Goal: Task Accomplishment & Management: Complete application form

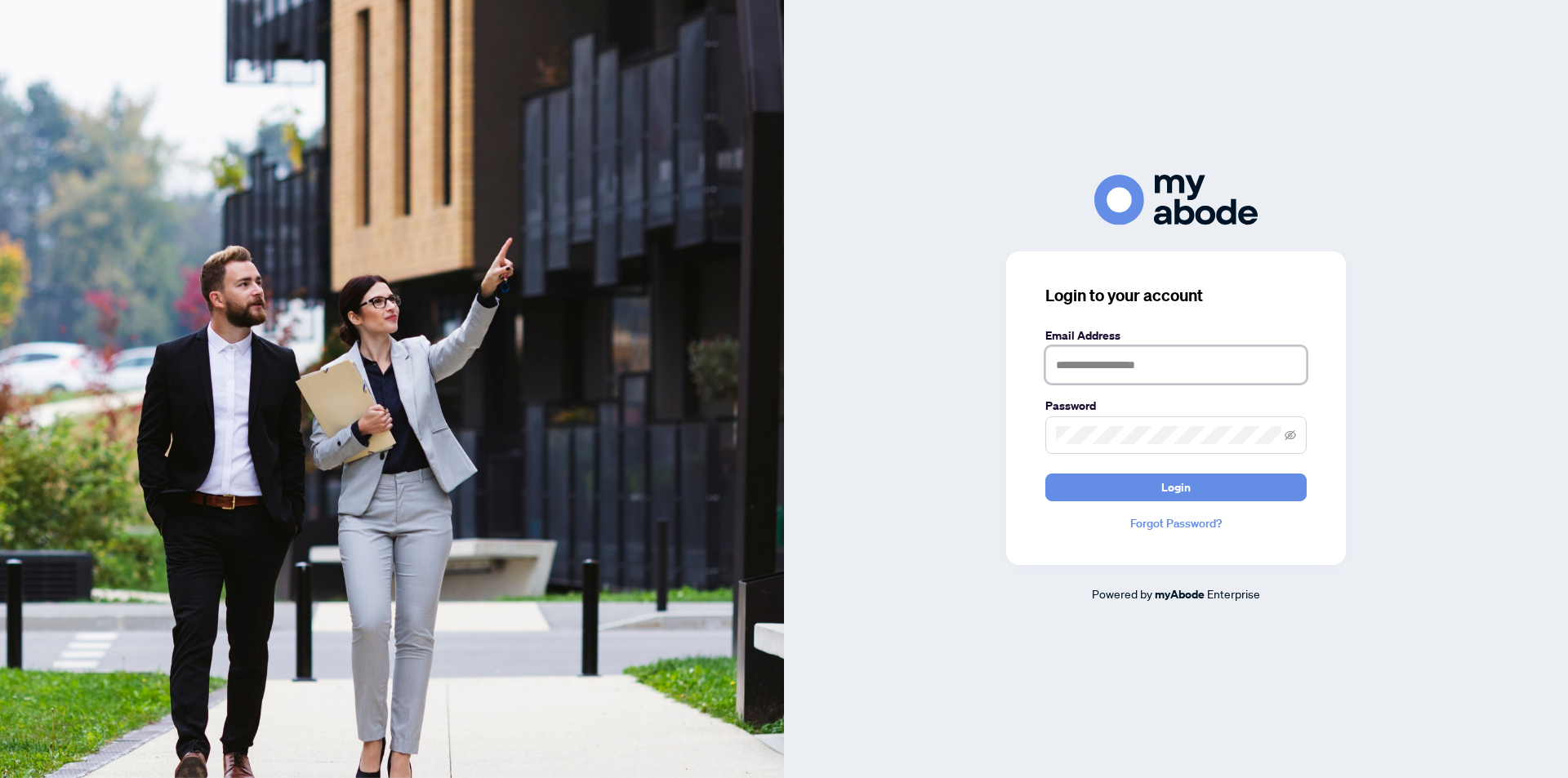
click at [1110, 362] on input "text" at bounding box center [1175, 365] width 261 height 38
type input "**********"
click at [1292, 436] on icon "eye-invisible" at bounding box center [1290, 435] width 3 height 3
click at [1166, 484] on span "Login" at bounding box center [1175, 487] width 29 height 26
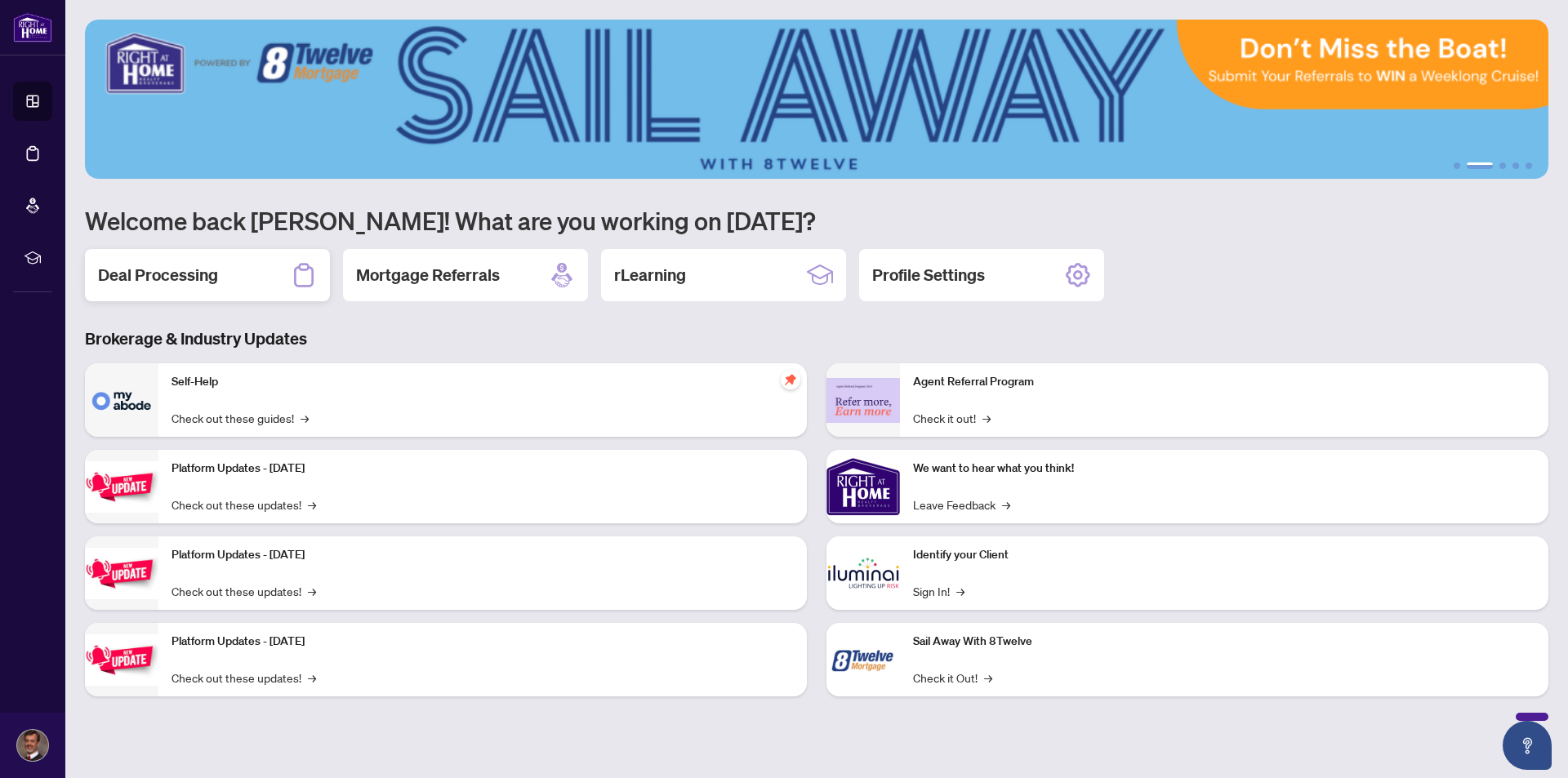
click at [185, 274] on h2 "Deal Processing" at bounding box center [158, 275] width 120 height 23
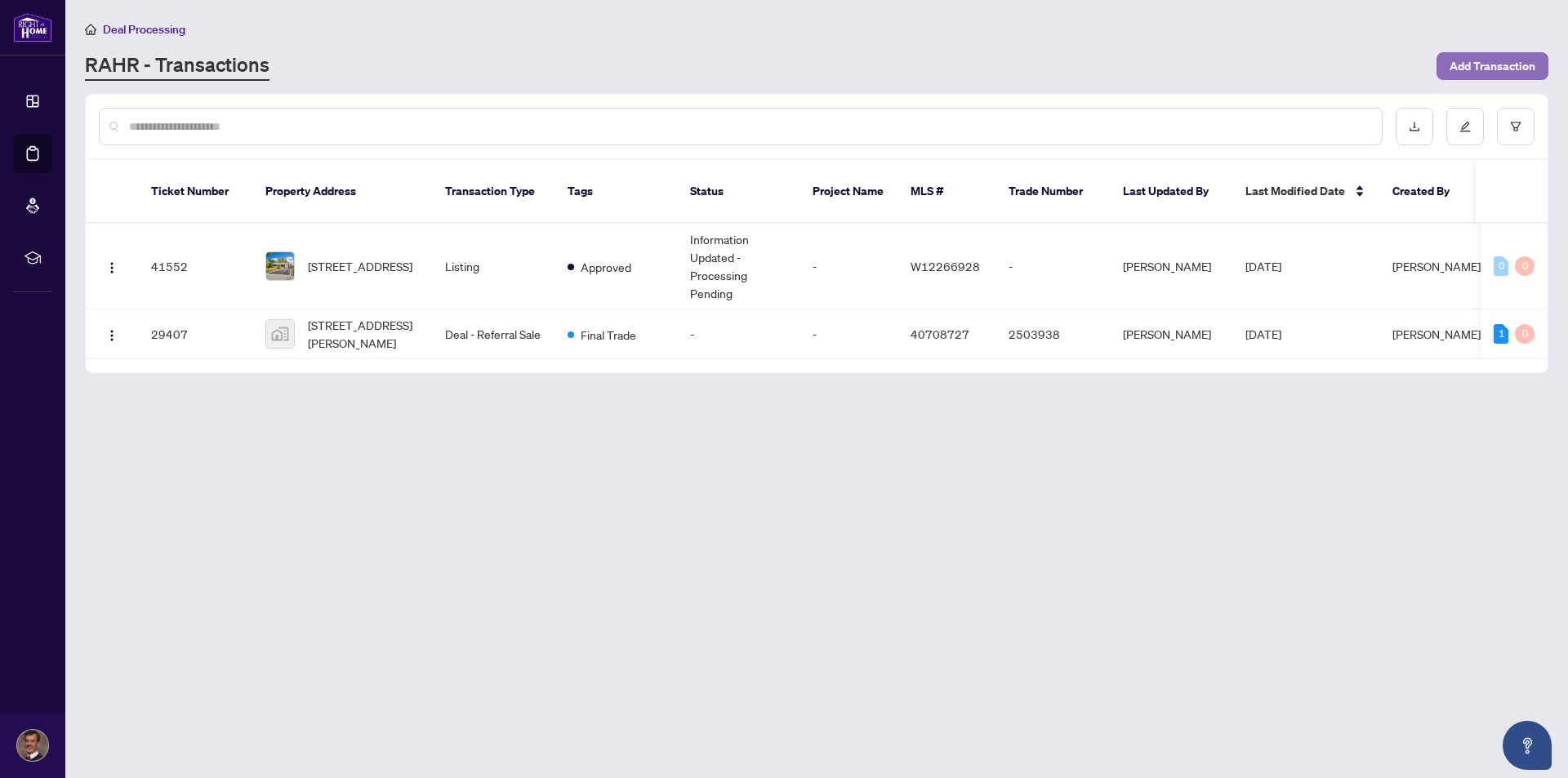
click at [1498, 67] on span "Add Transaction" at bounding box center [1492, 66] width 86 height 26
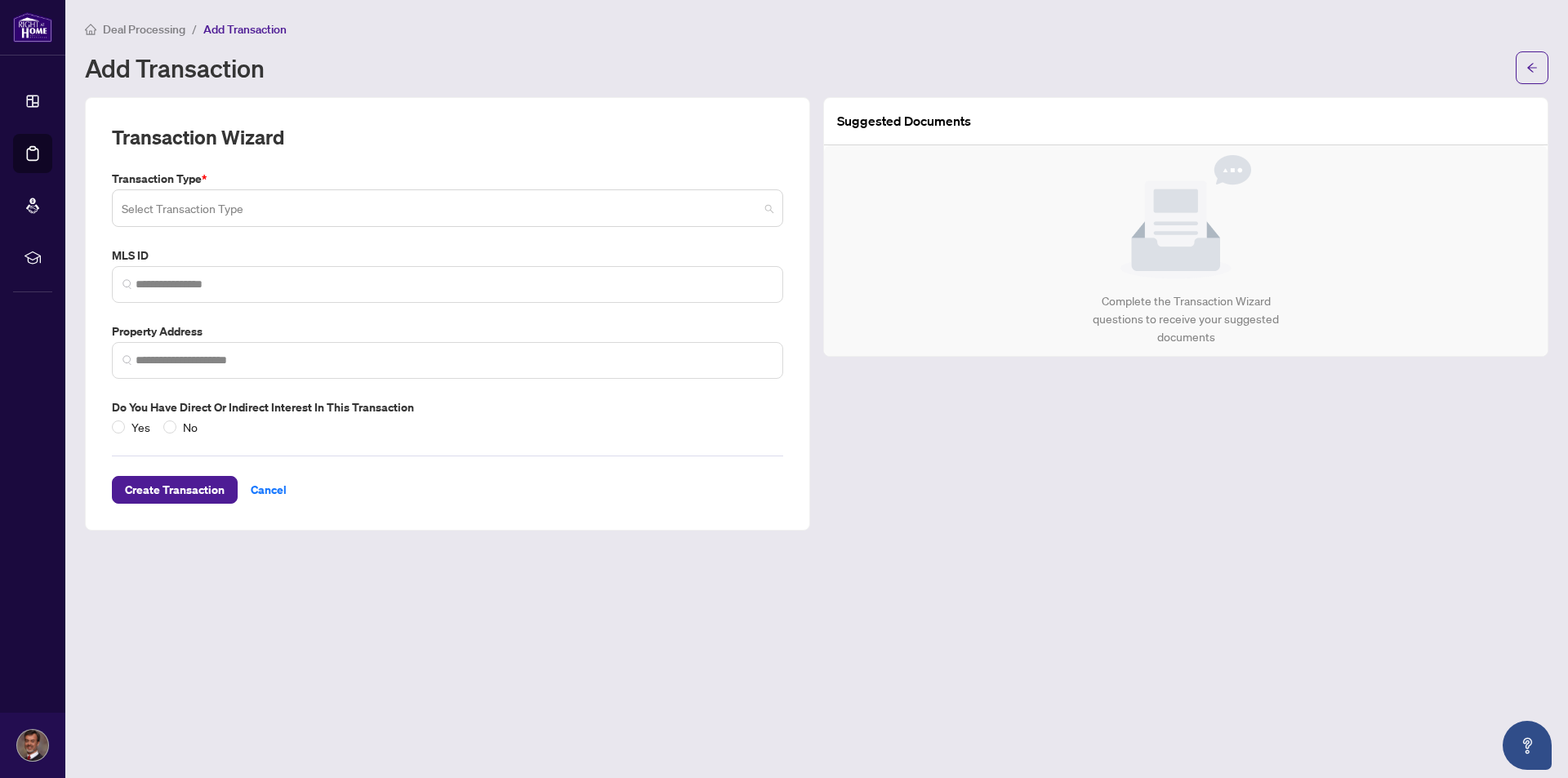
click at [234, 208] on input "search" at bounding box center [440, 210] width 637 height 36
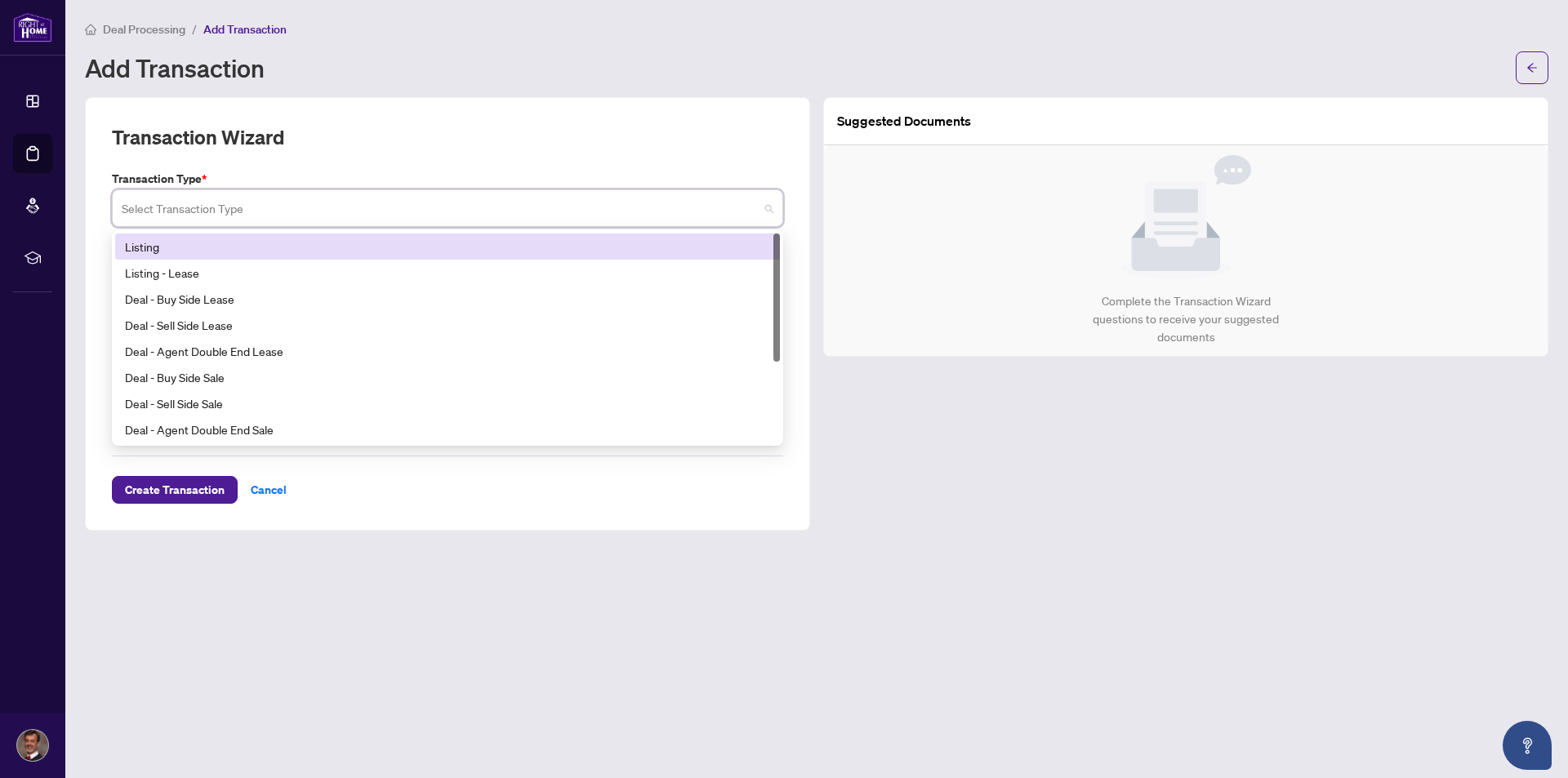
click at [143, 248] on div "Listing" at bounding box center [447, 246] width 645 height 18
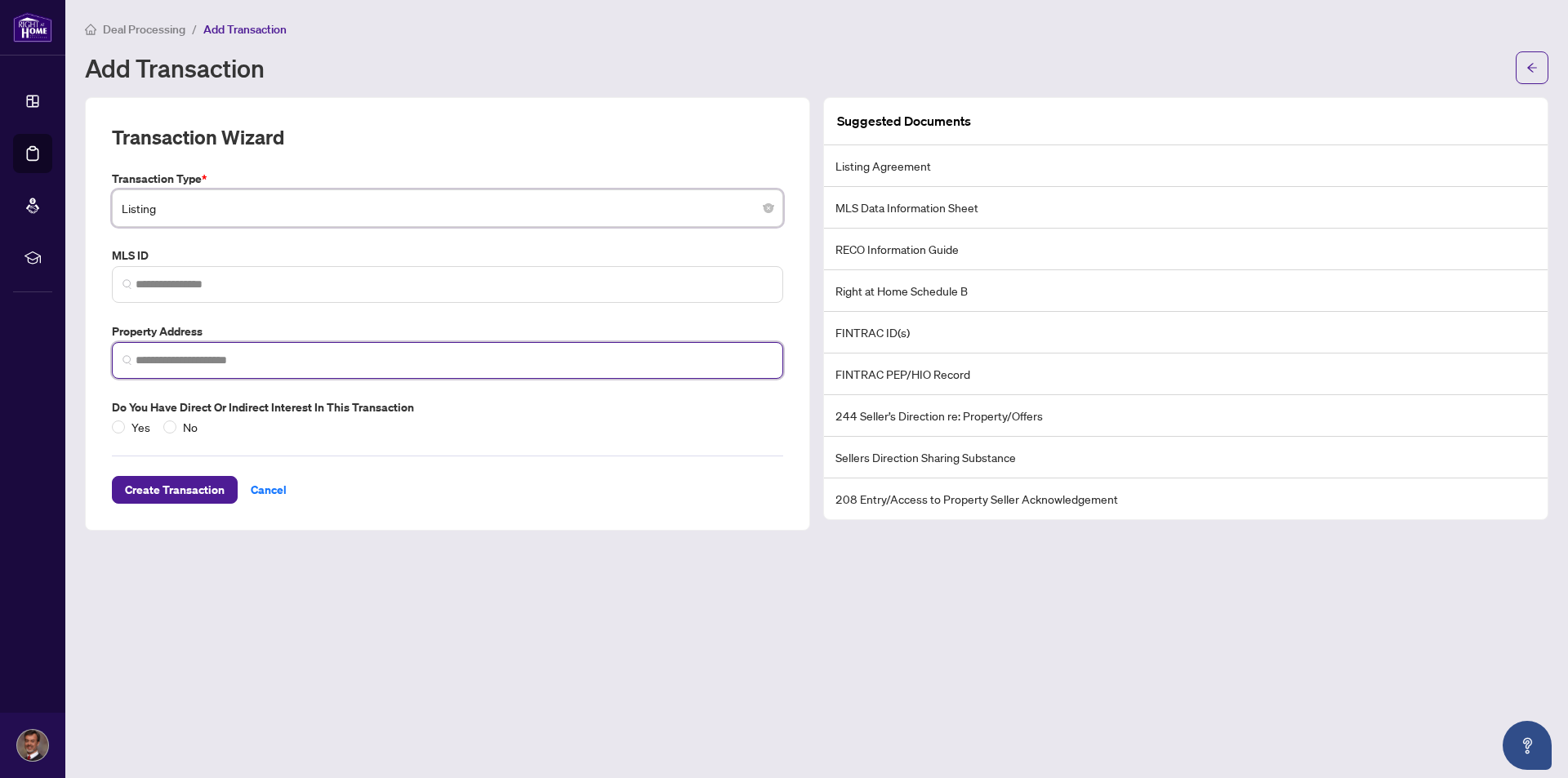
click at [174, 360] on input "search" at bounding box center [454, 361] width 637 height 17
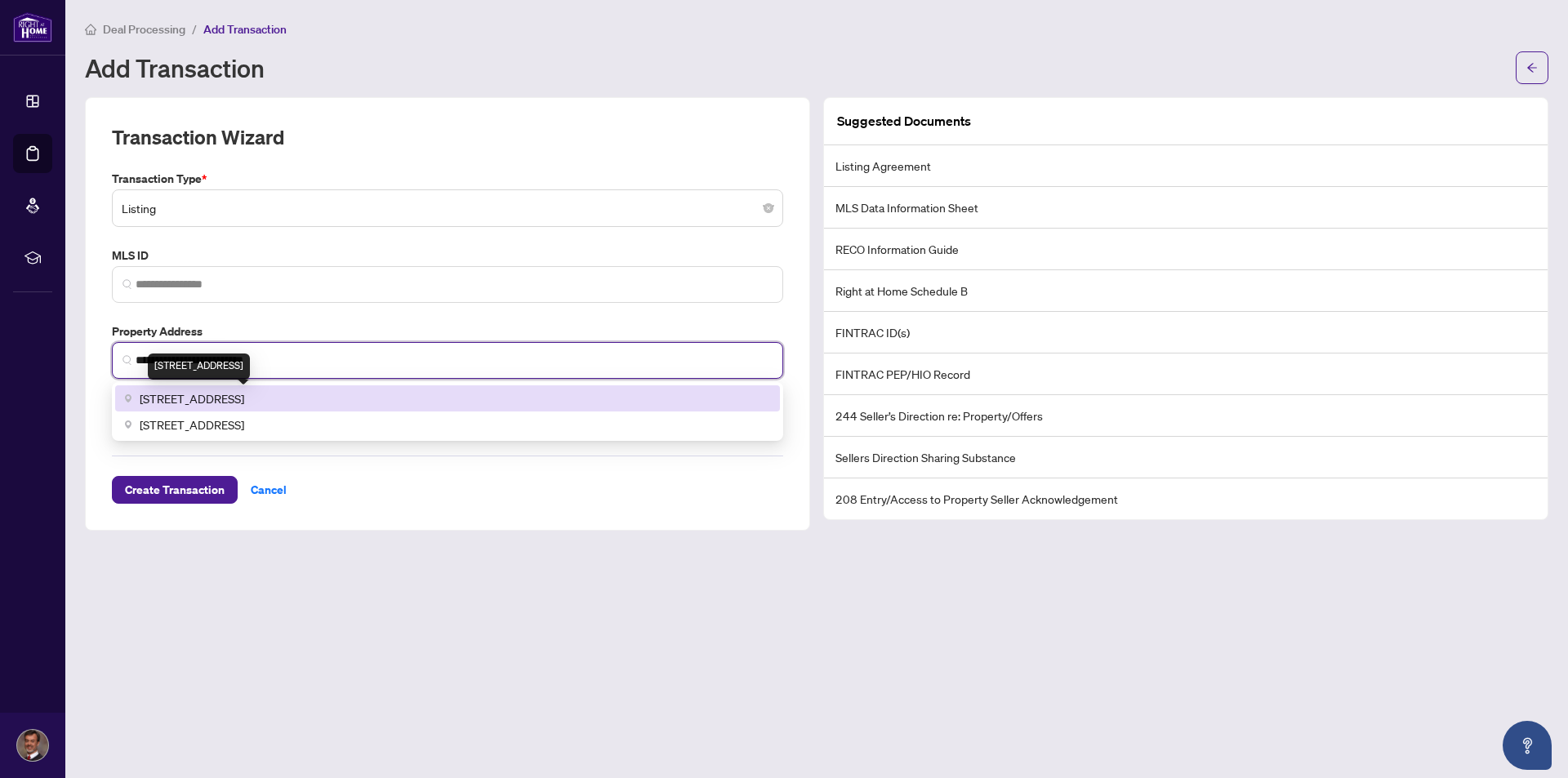
click at [179, 397] on span "[STREET_ADDRESS]" at bounding box center [192, 399] width 104 height 18
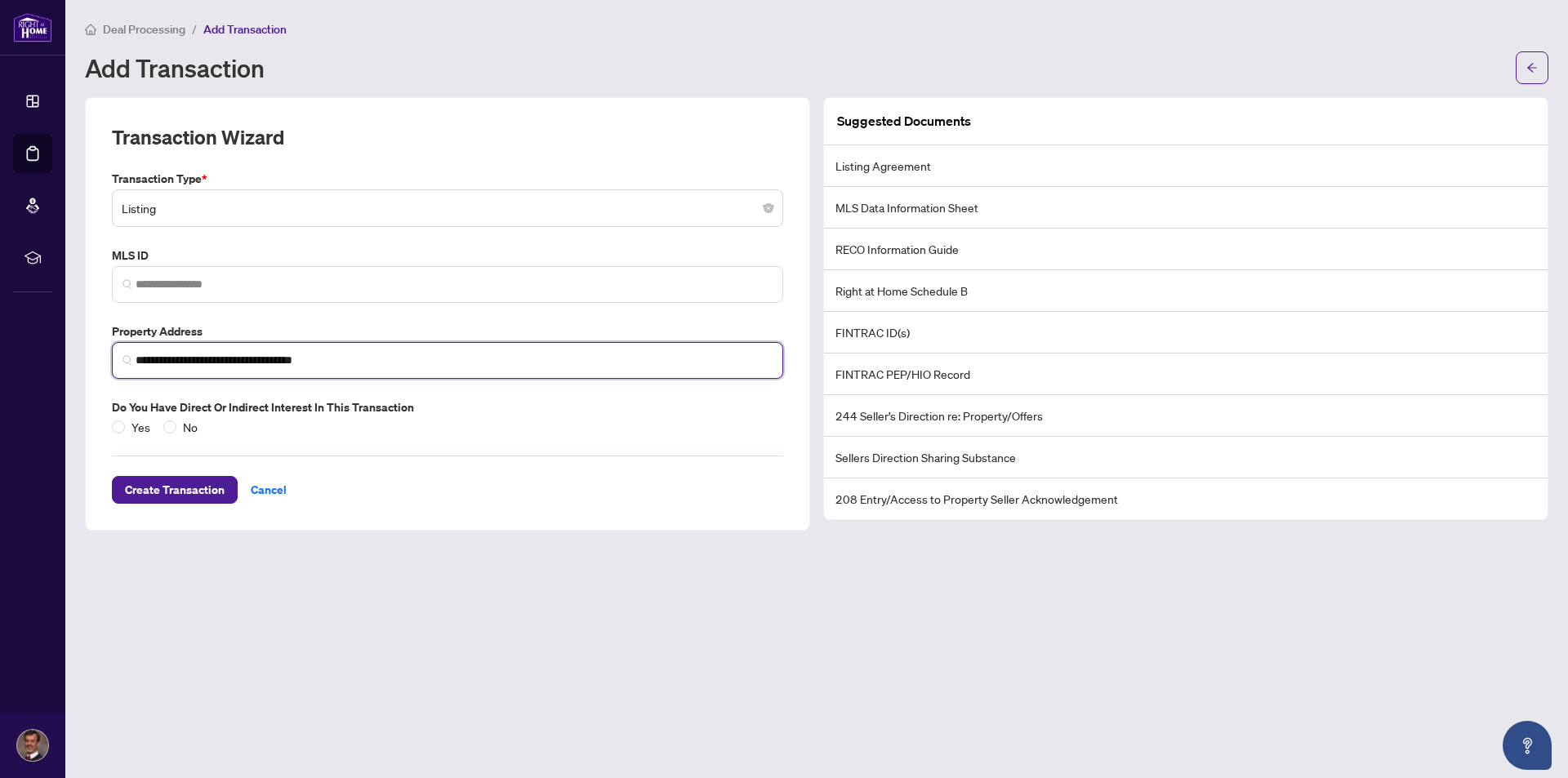
type input "**********"
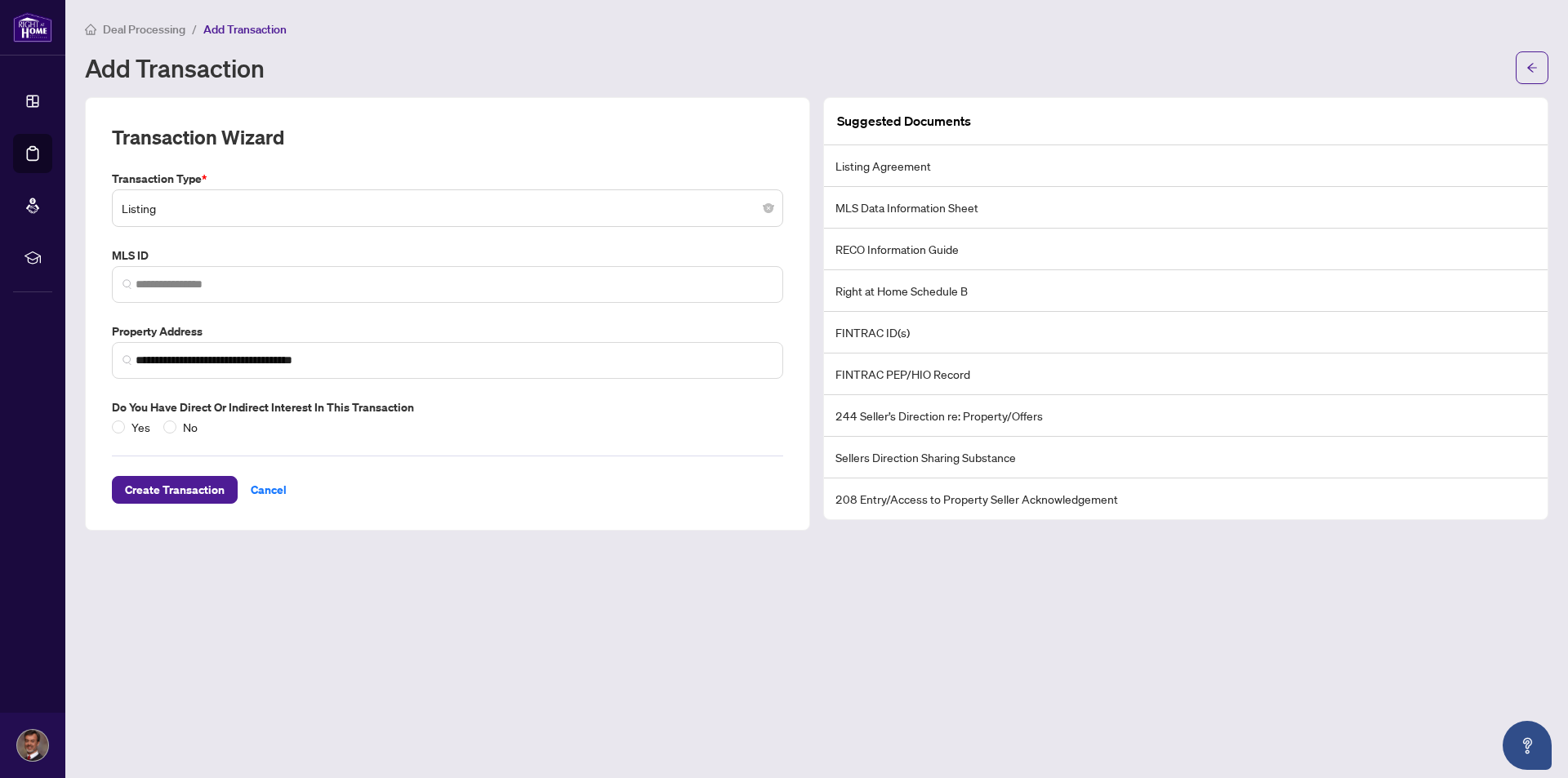
click at [379, 623] on main "**********" at bounding box center [816, 389] width 1502 height 778
click at [194, 486] on span "Create Transaction" at bounding box center [174, 489] width 99 height 26
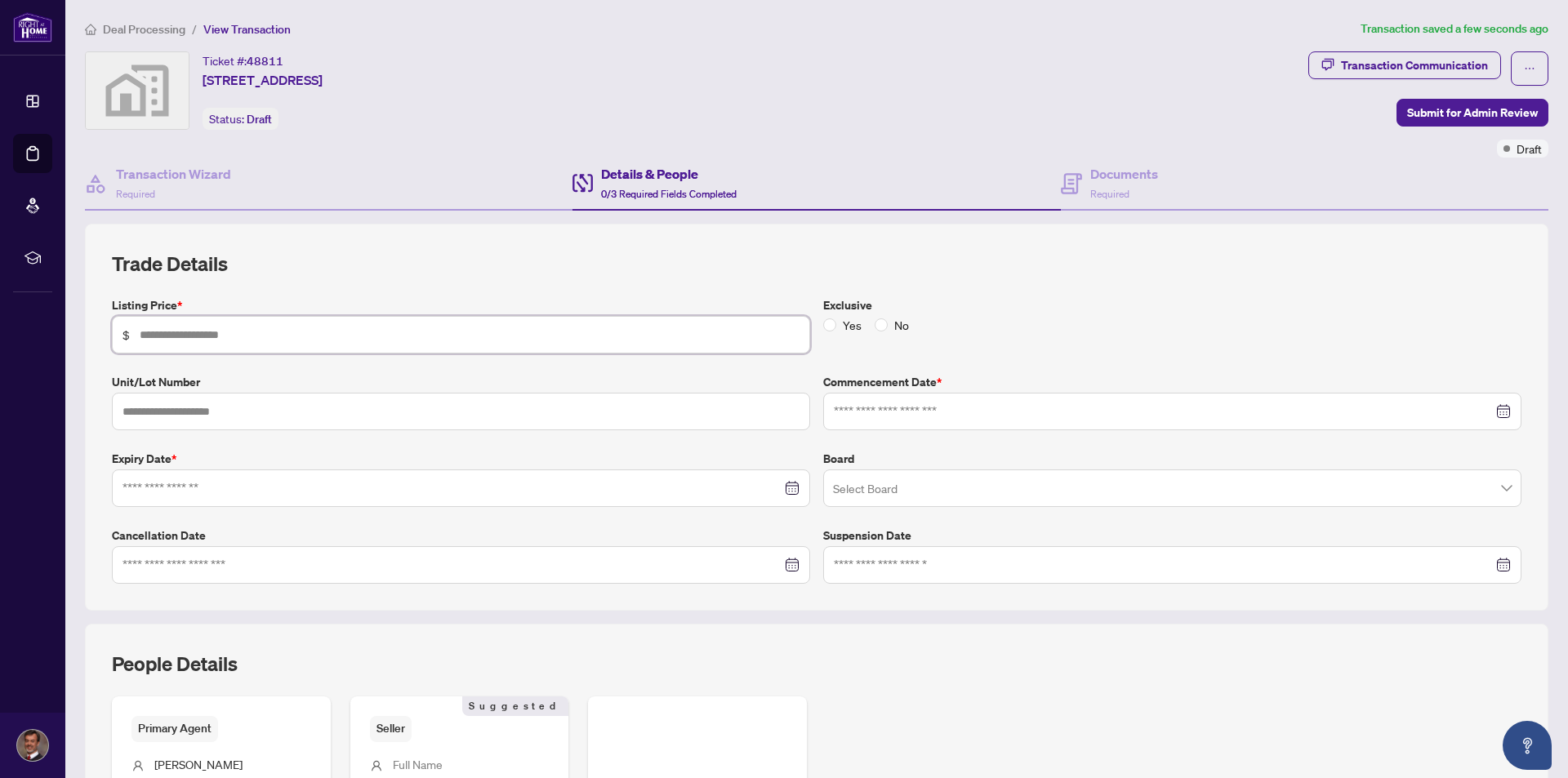
click at [145, 333] on input "text" at bounding box center [470, 335] width 660 height 18
type input "*******"
click at [92, 273] on div "Trade Details Listing Price * $ ******* Exclusive Yes No Unit/Lot Number Commen…" at bounding box center [816, 417] width 1463 height 387
click at [146, 412] on input "text" at bounding box center [460, 411] width 698 height 38
type input "*"
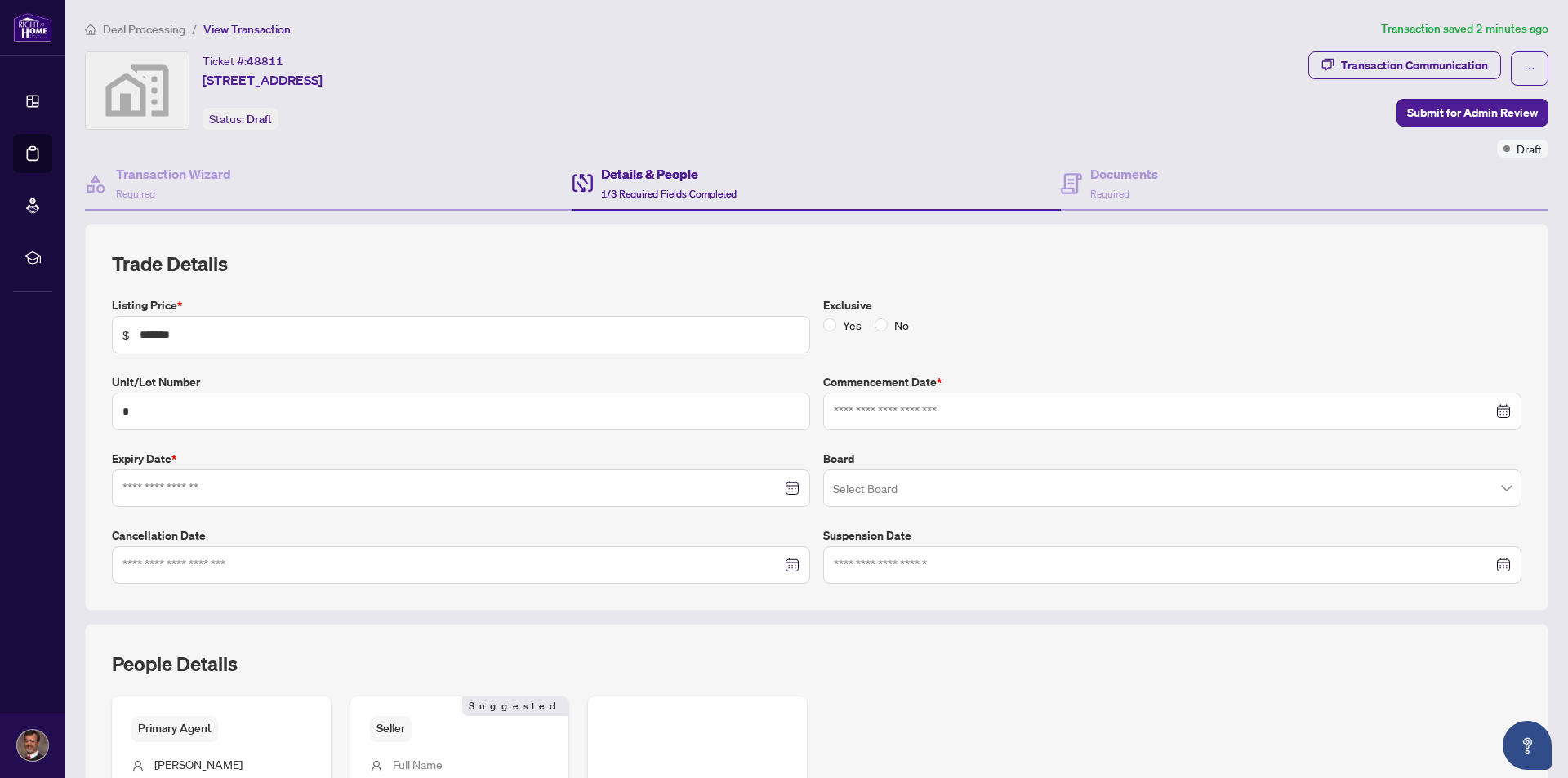
click at [305, 266] on h2 "Trade Details" at bounding box center [816, 264] width 1410 height 26
click at [786, 486] on div at bounding box center [460, 488] width 676 height 18
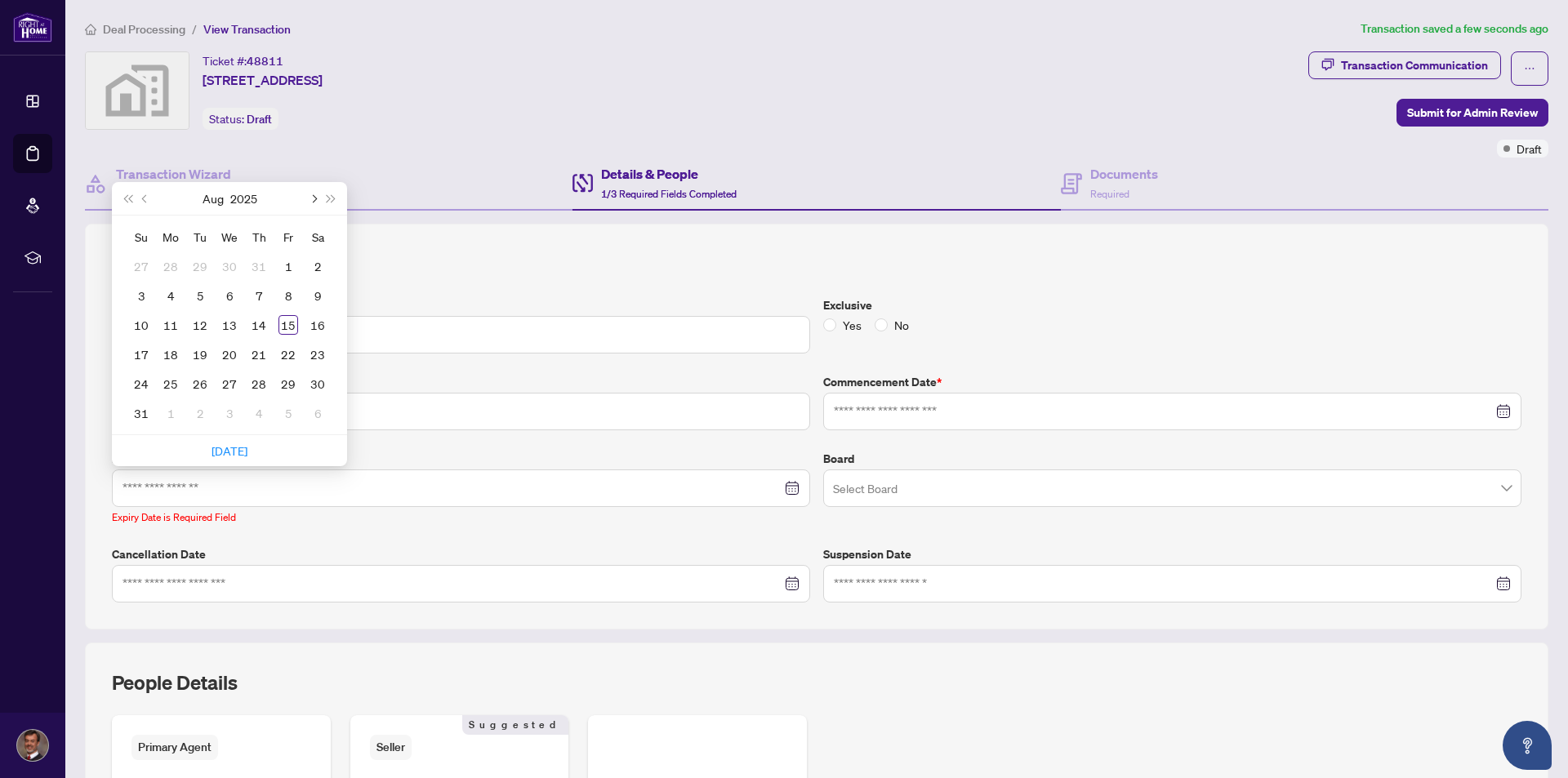
click at [314, 199] on span "Next month (PageDown)" at bounding box center [313, 198] width 8 height 8
type input "**********"
click at [139, 414] on div "30" at bounding box center [141, 413] width 19 height 19
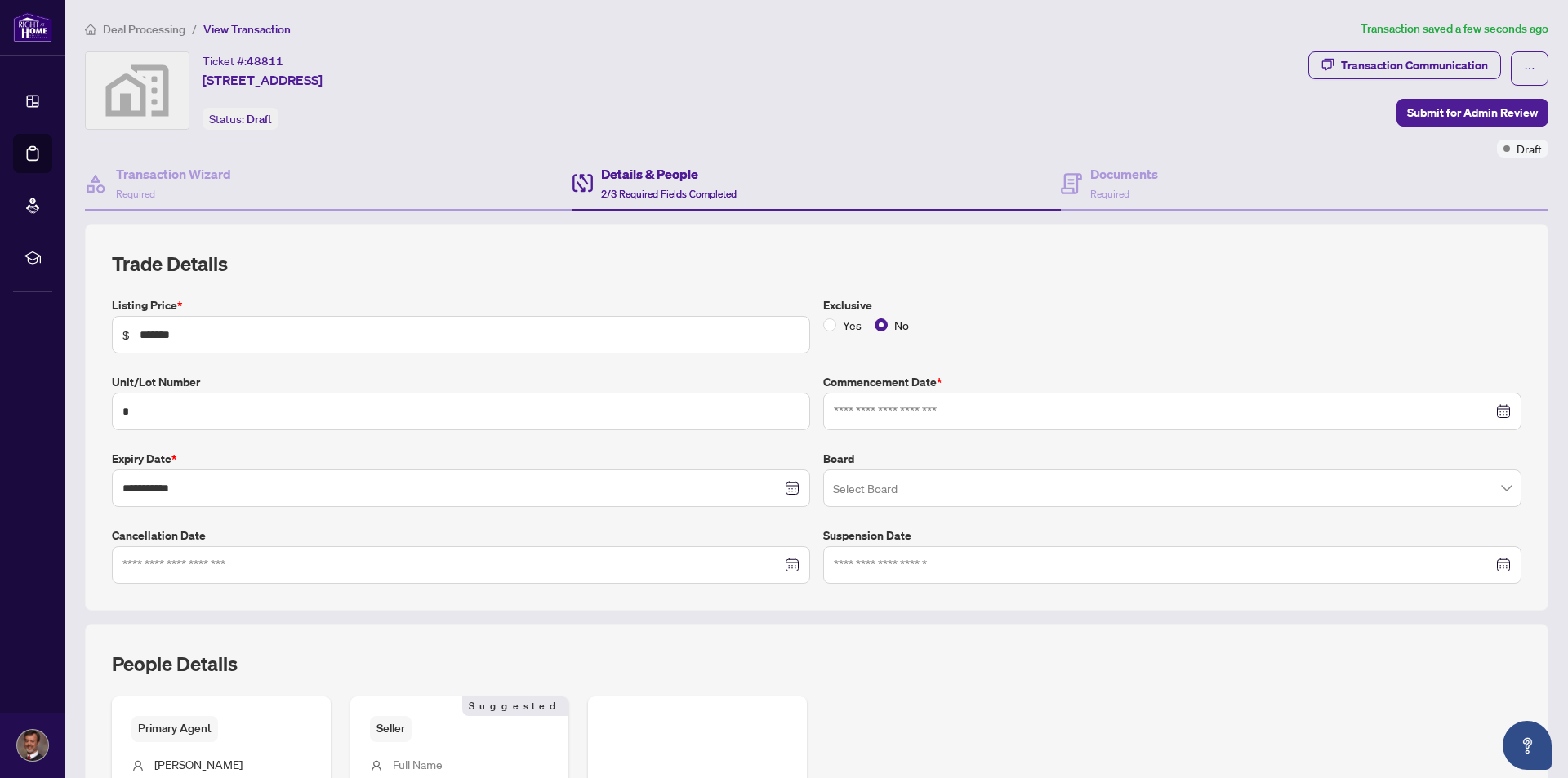
click at [1485, 409] on div at bounding box center [1171, 411] width 676 height 18
type input "**********"
click at [908, 605] on div "19" at bounding box center [911, 606] width 19 height 19
click at [847, 488] on input "search" at bounding box center [1165, 490] width 664 height 36
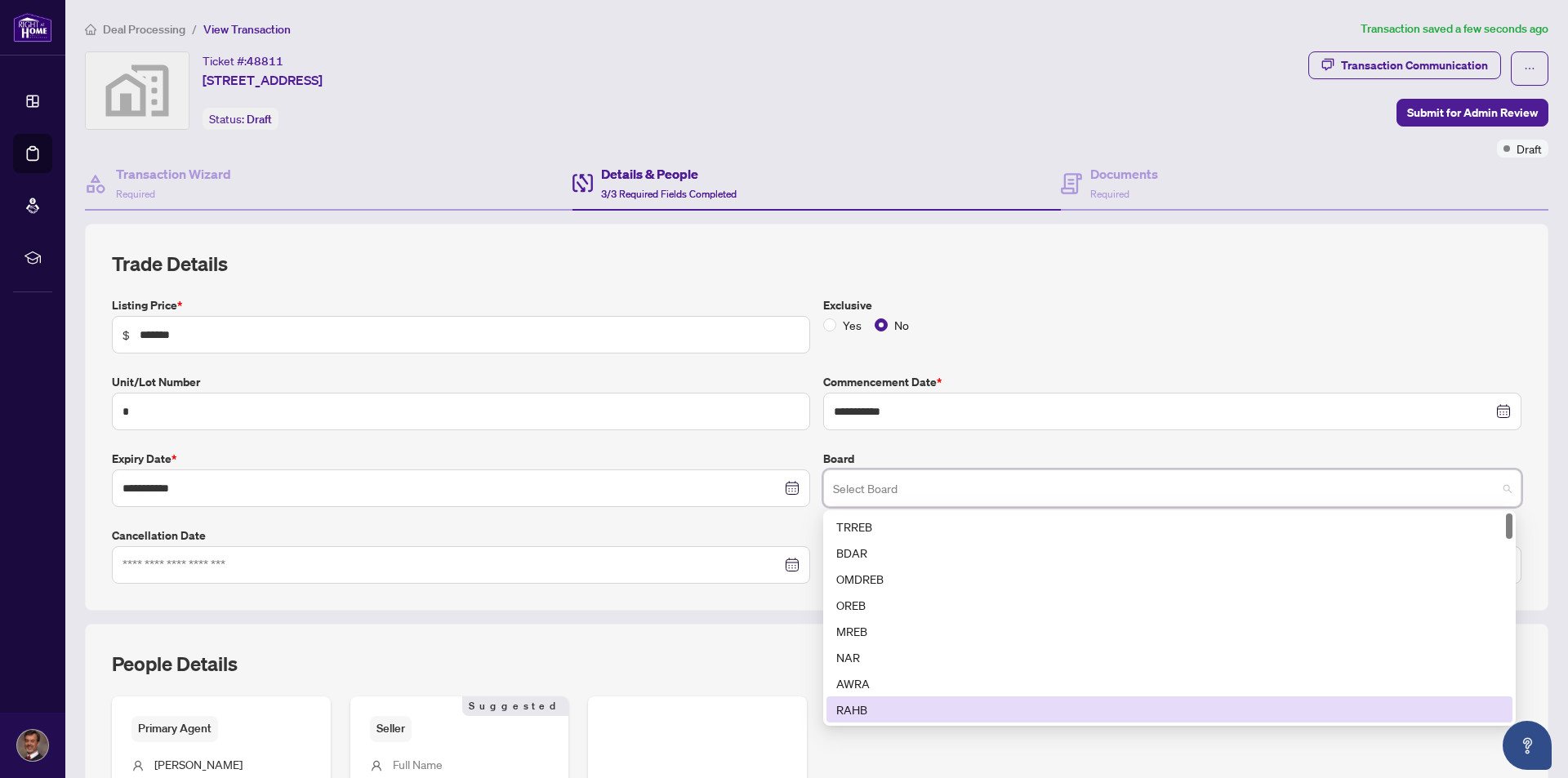
click at [855, 709] on div "RAHB" at bounding box center [1169, 709] width 666 height 18
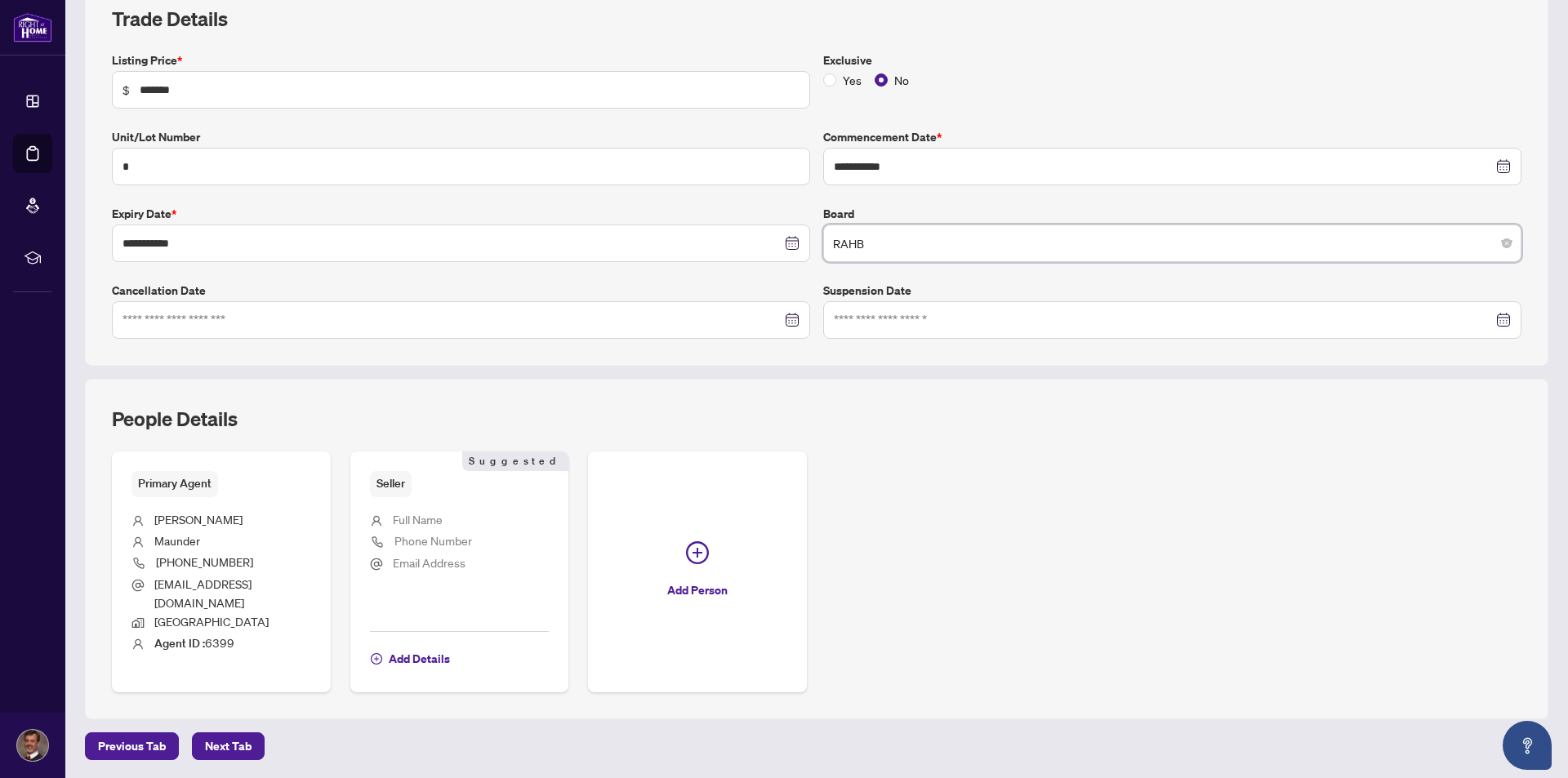
scroll to position [288, 0]
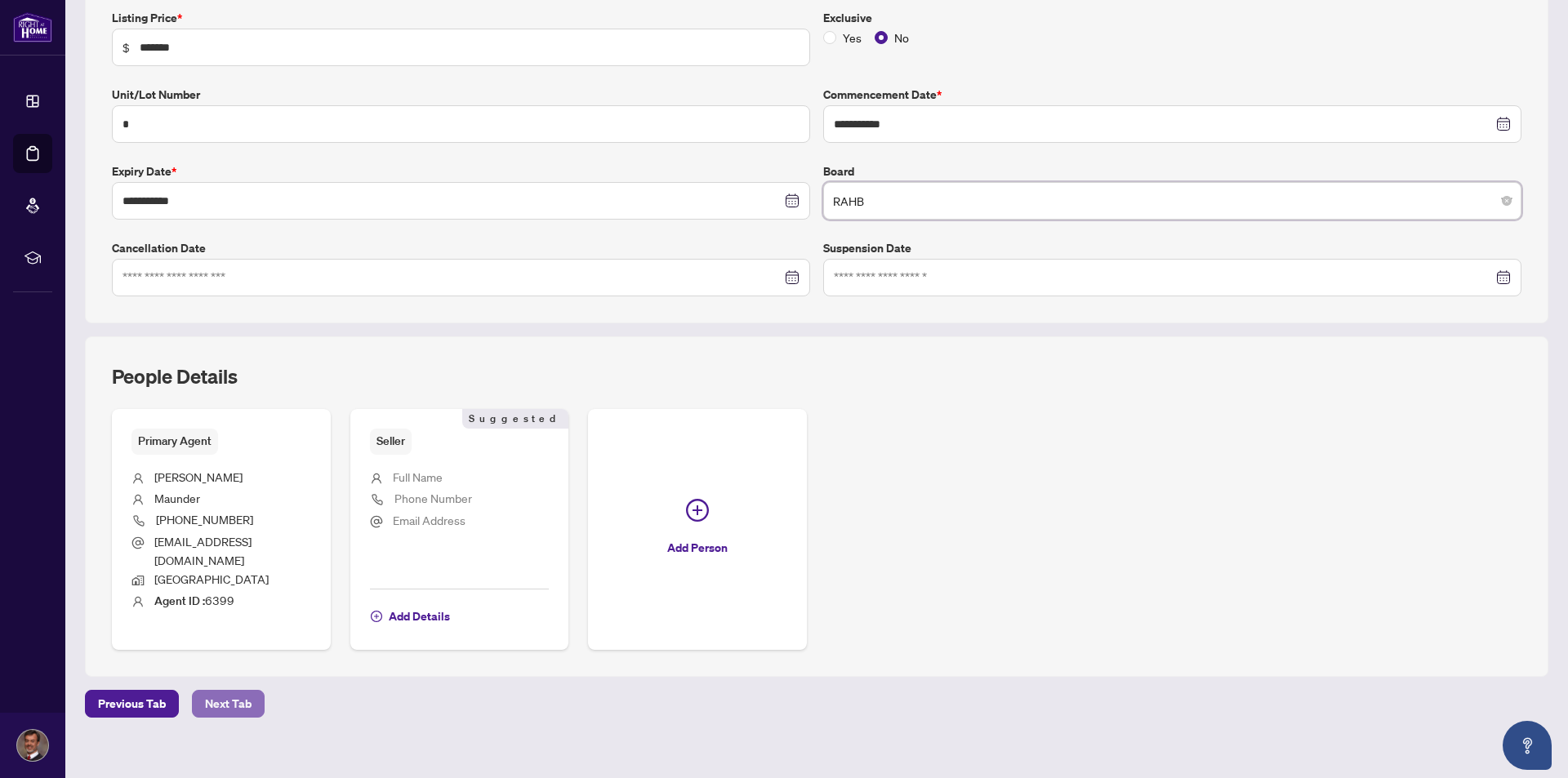
click at [223, 691] on span "Next Tab" at bounding box center [228, 704] width 46 height 26
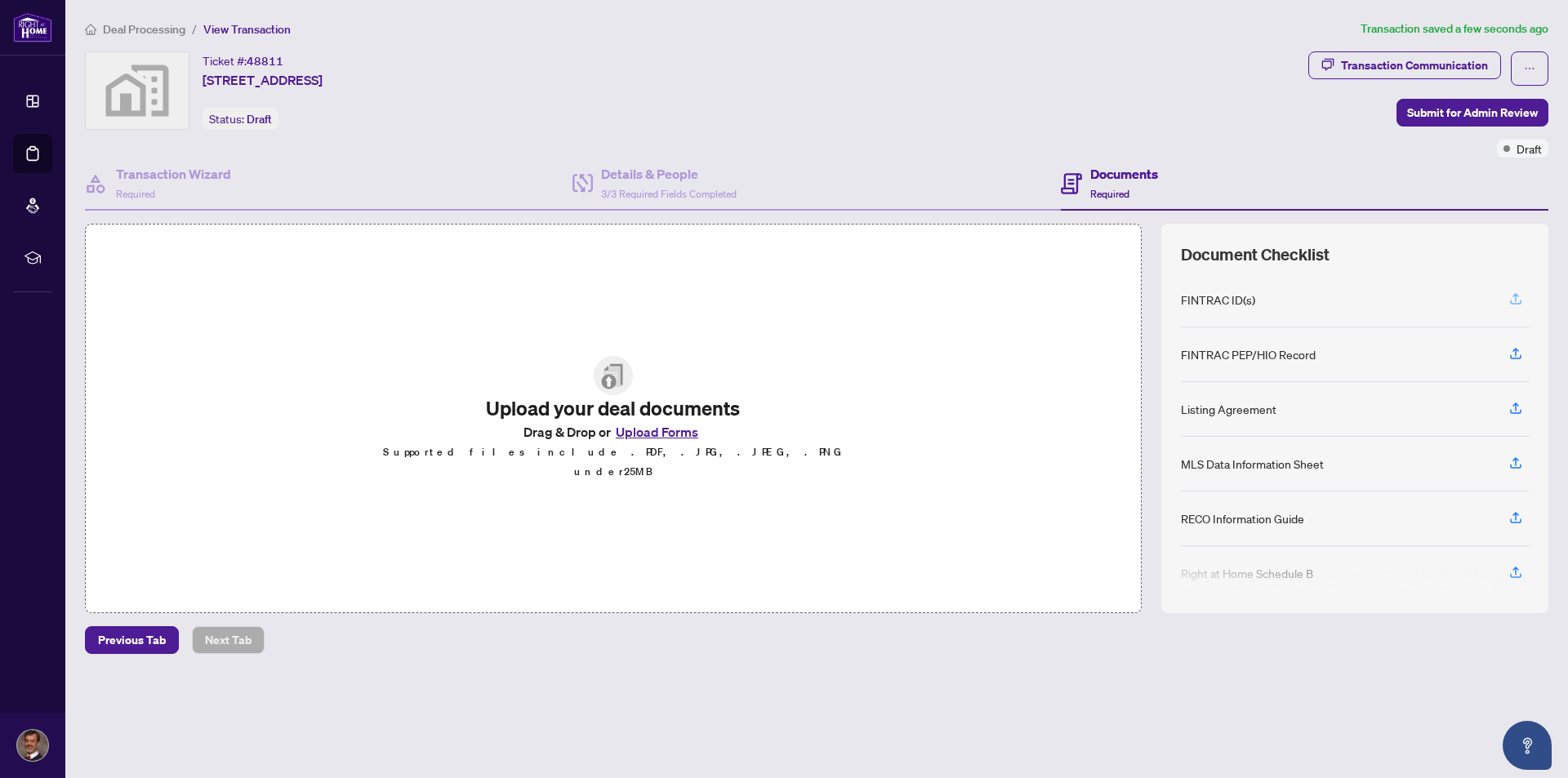
click at [1514, 298] on icon "button" at bounding box center [1515, 298] width 14 height 14
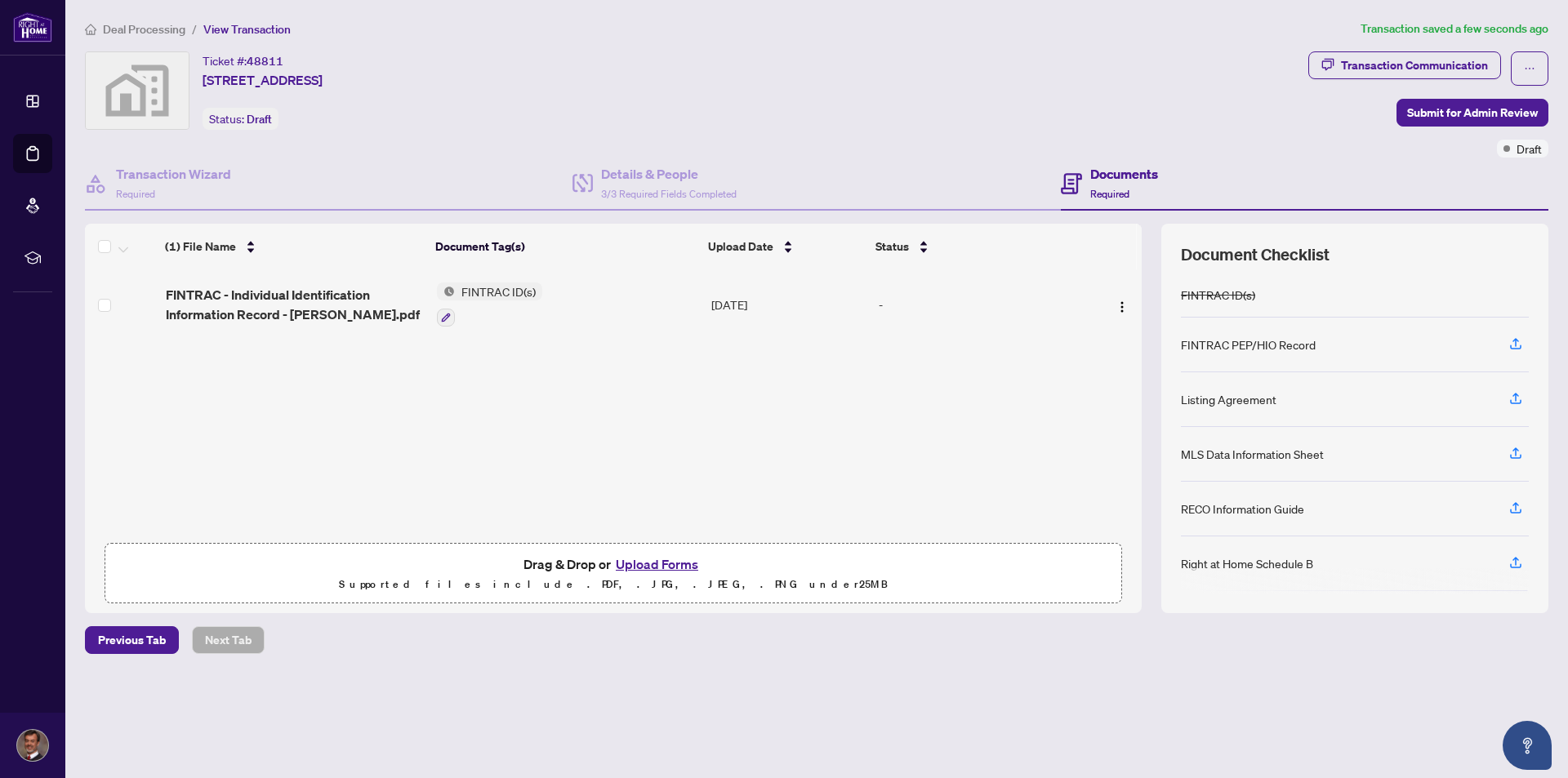
click at [673, 563] on button "Upload Forms" at bounding box center [657, 565] width 93 height 21
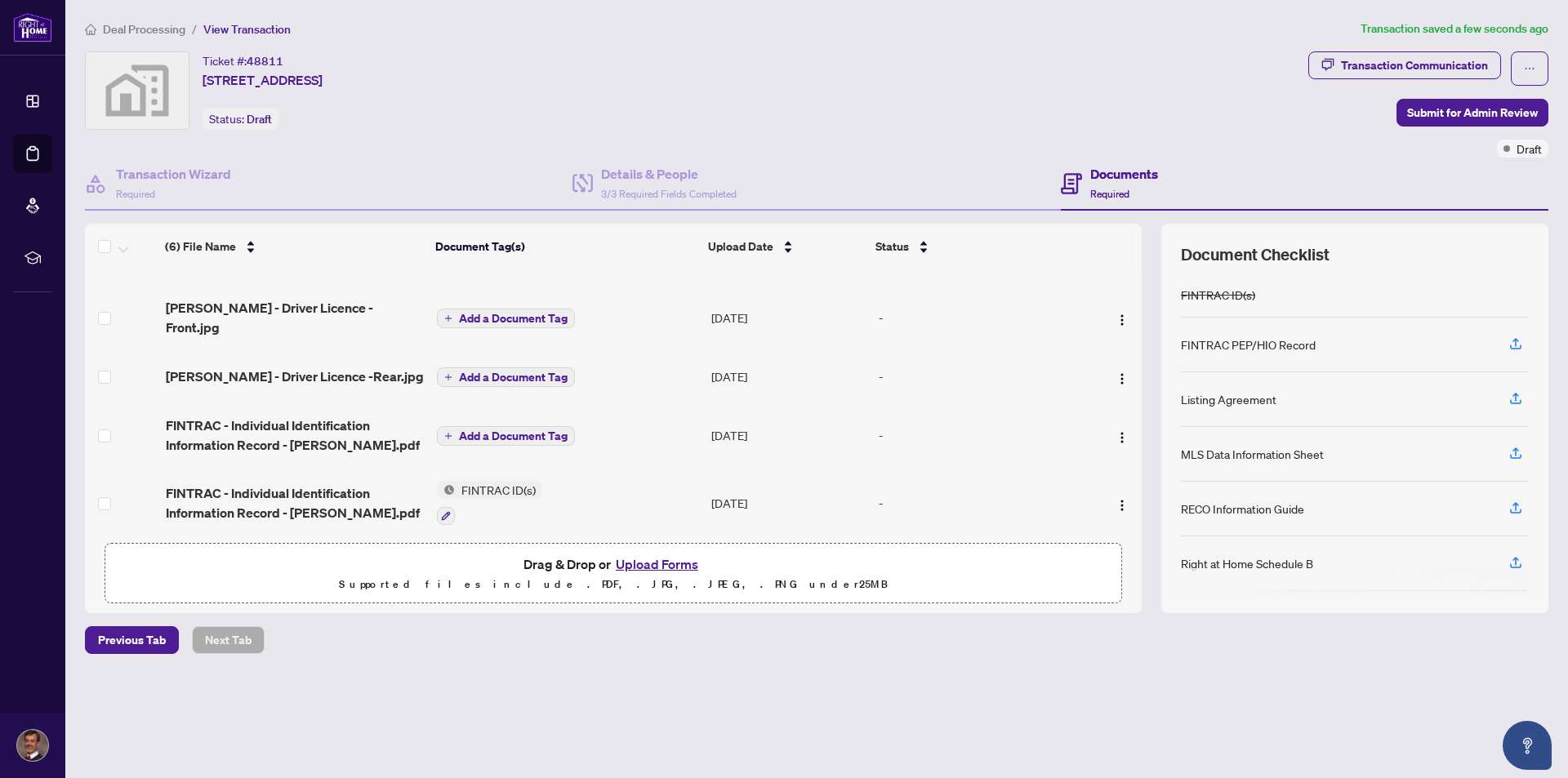
scroll to position [110, 0]
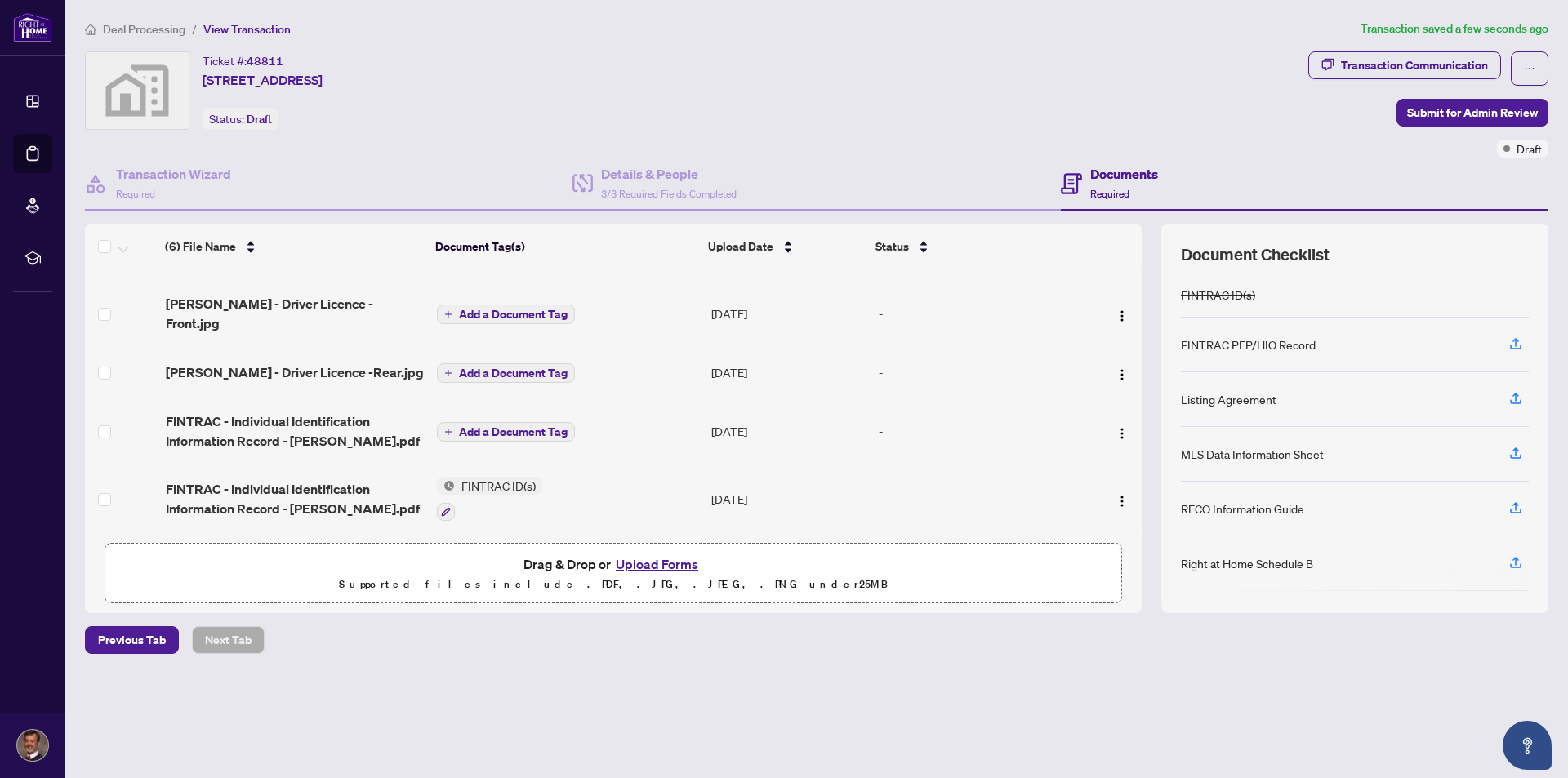
click at [675, 562] on button "Upload Forms" at bounding box center [657, 565] width 93 height 21
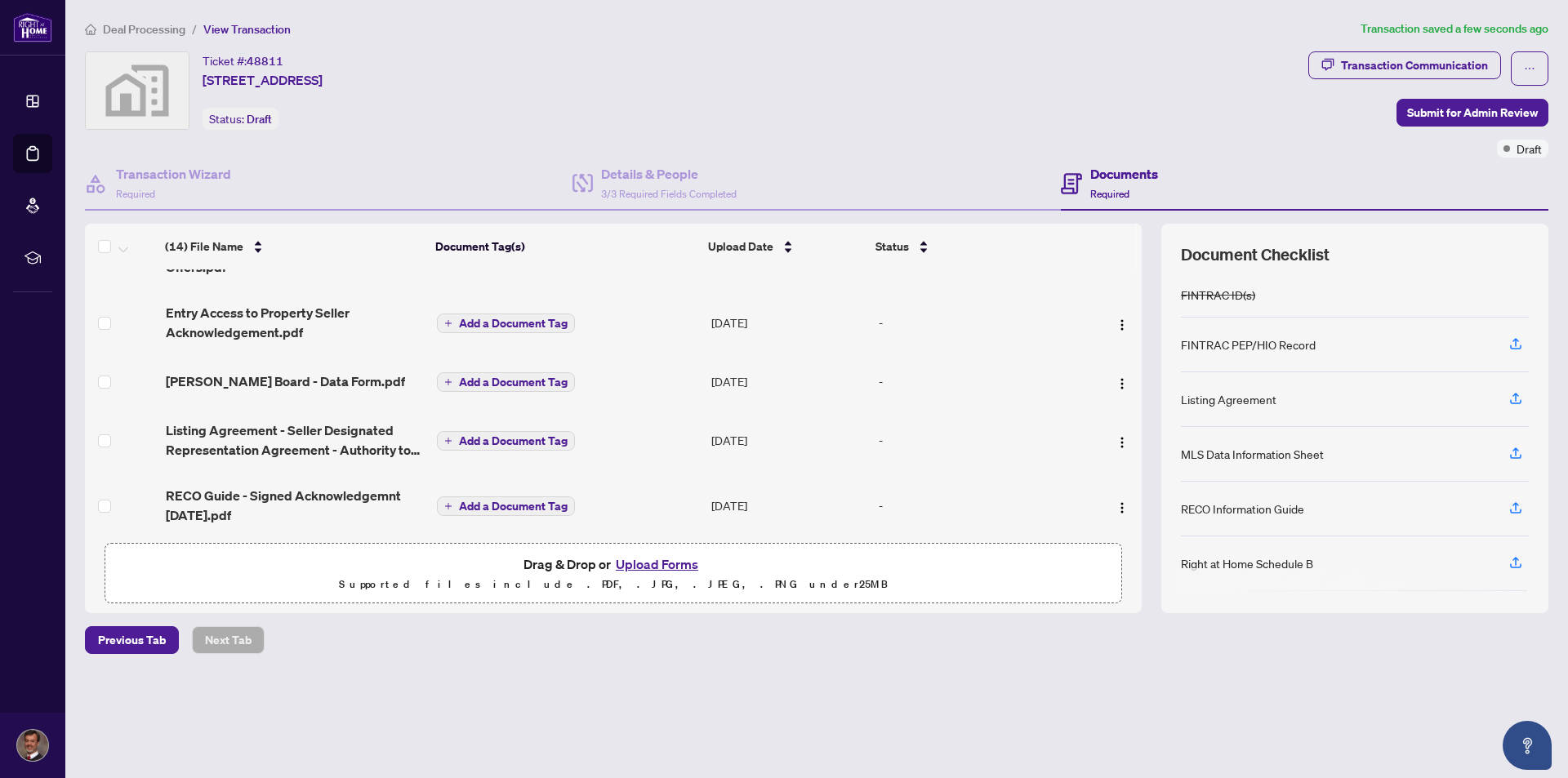
click at [672, 562] on button "Upload Forms" at bounding box center [657, 565] width 93 height 21
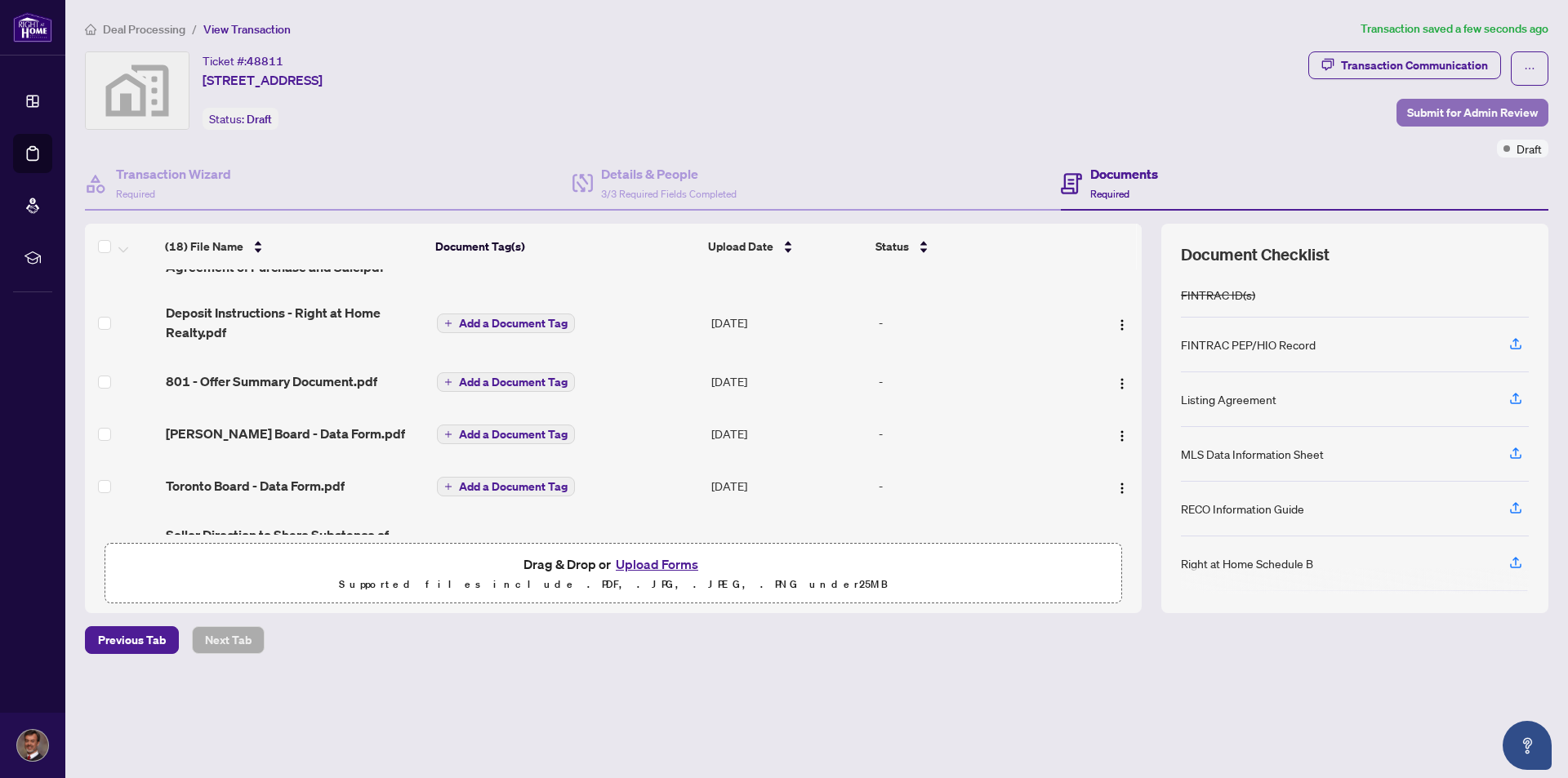
click at [1491, 106] on span "Submit for Admin Review" at bounding box center [1472, 112] width 130 height 26
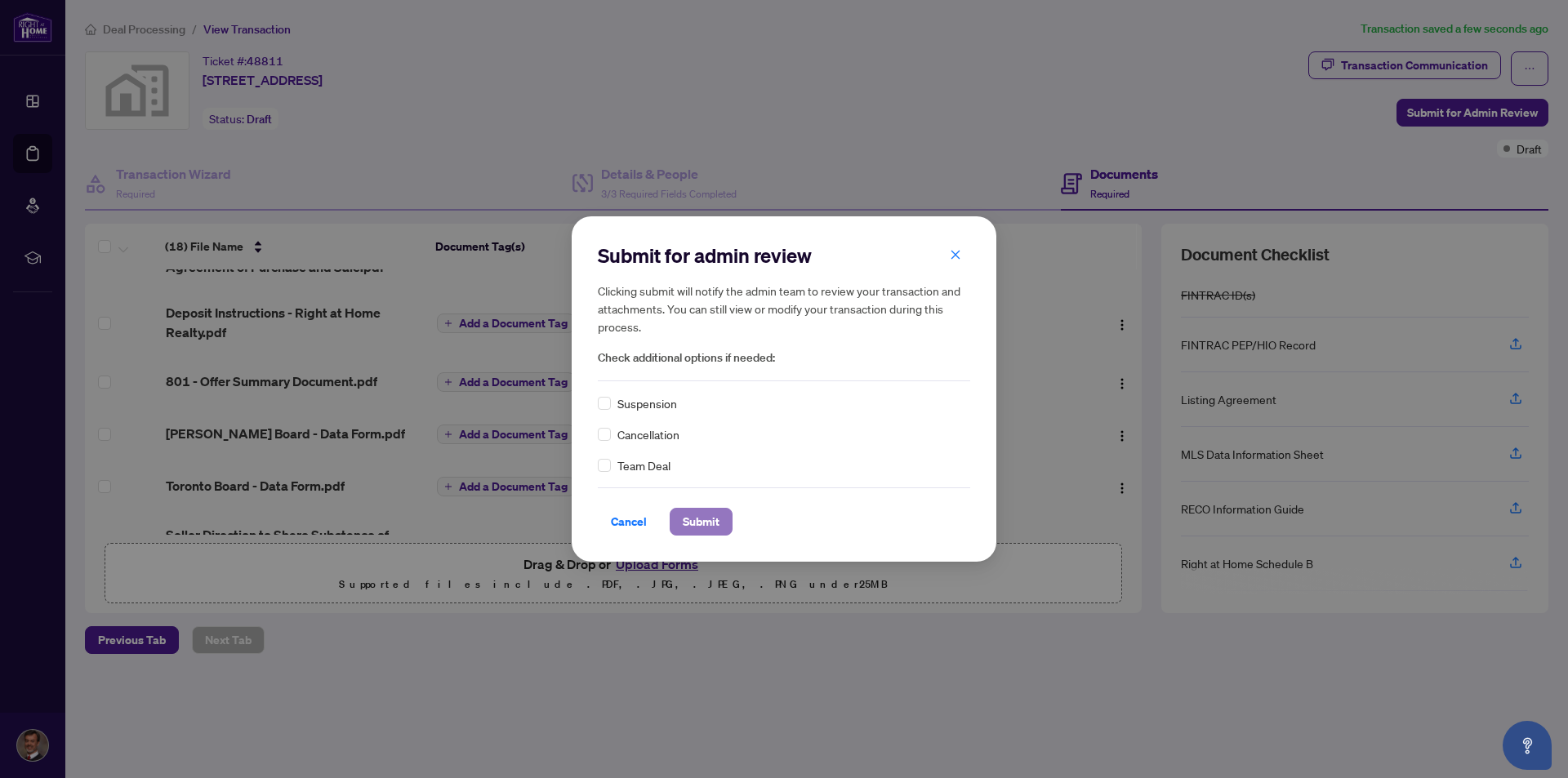
click at [698, 515] on span "Submit" at bounding box center [701, 521] width 37 height 26
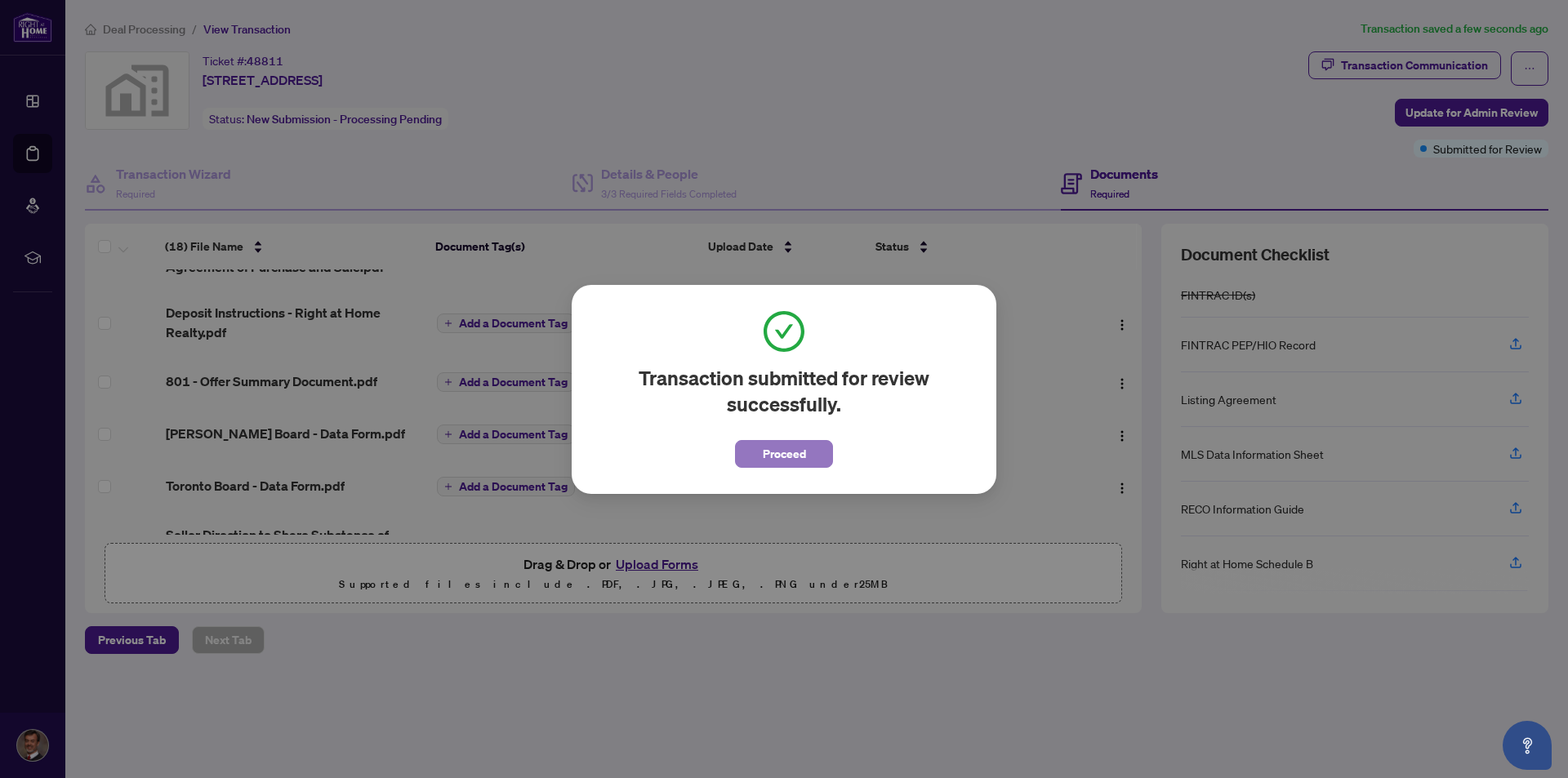
click at [795, 447] on span "Proceed" at bounding box center [784, 454] width 43 height 26
